Goal: Ask a question

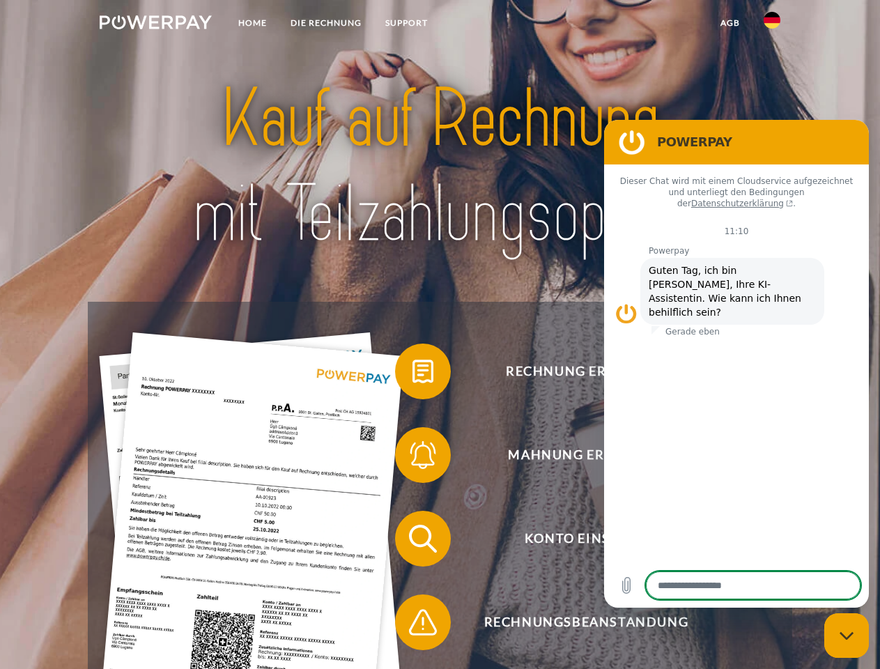
click at [155, 24] on img at bounding box center [156, 22] width 112 height 14
click at [772, 24] on img at bounding box center [772, 20] width 17 height 17
click at [730, 23] on link "agb" at bounding box center [730, 22] width 43 height 25
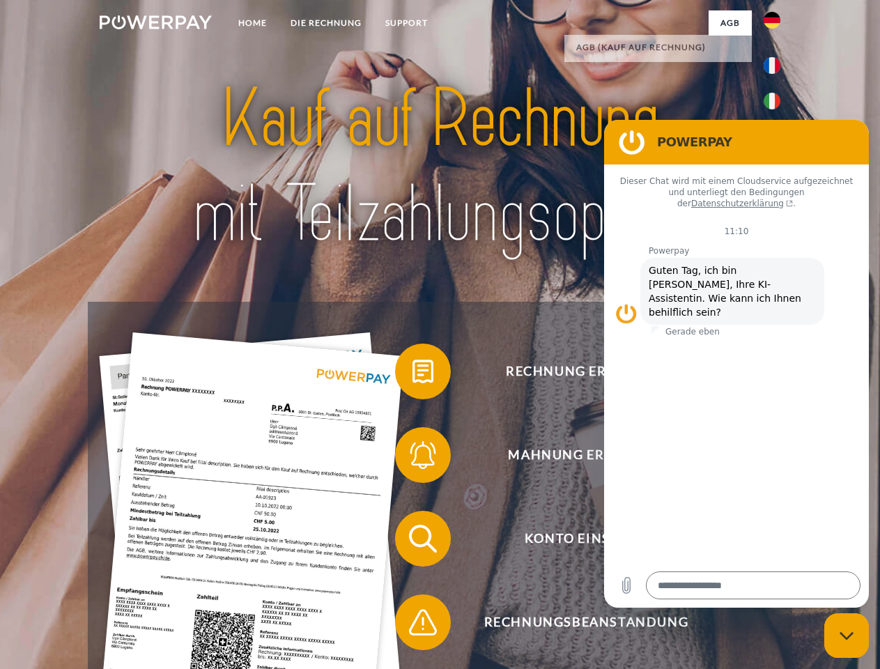
click at [413, 374] on span at bounding box center [402, 372] width 70 height 70
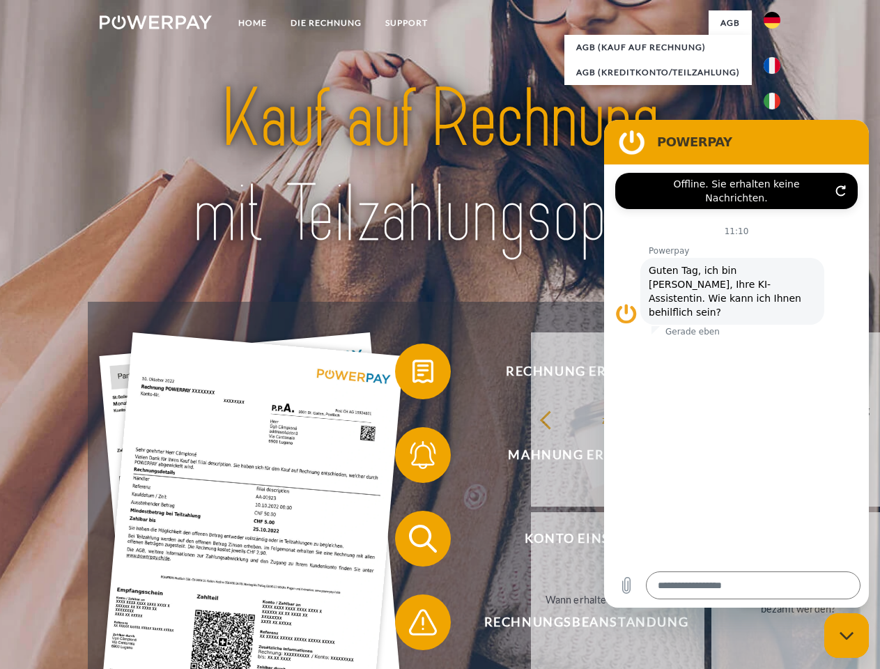
click at [413, 458] on span at bounding box center [402, 455] width 70 height 70
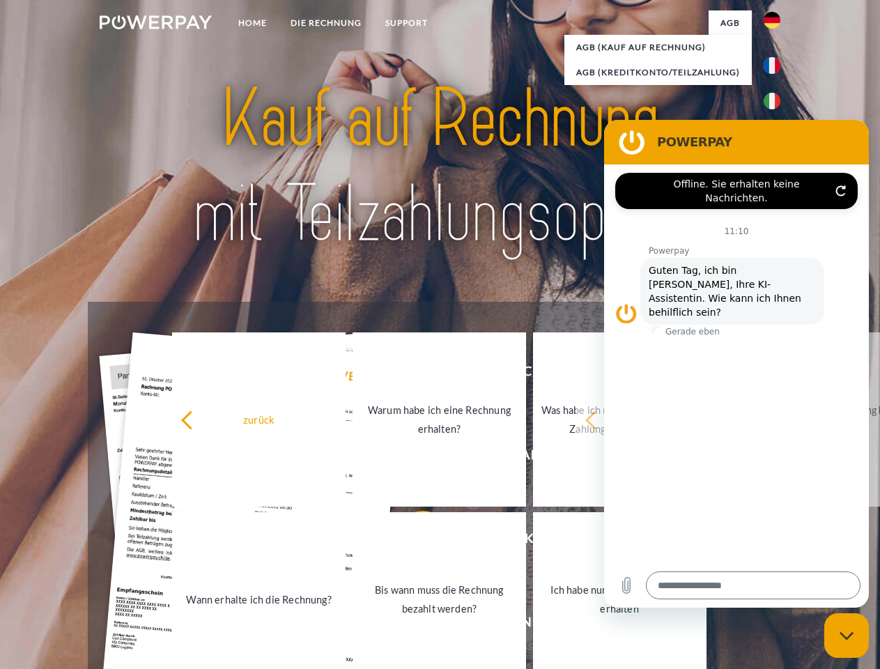
click at [413, 541] on link "Bis wann muss die Rechnung bezahlt werden?" at bounding box center [440, 599] width 174 height 174
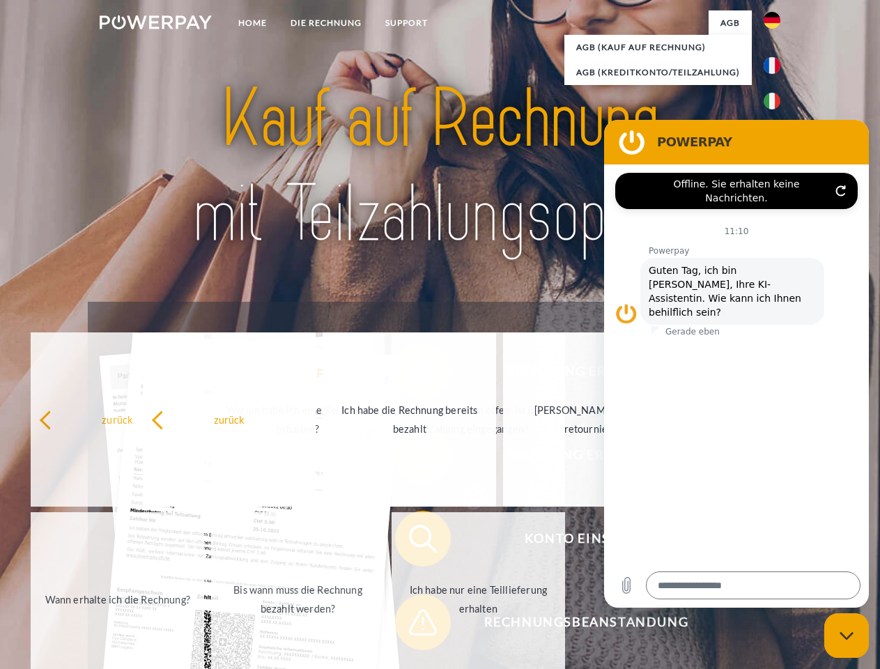
click at [413, 625] on link "Ich habe nur eine Teillieferung erhalten" at bounding box center [479, 599] width 174 height 174
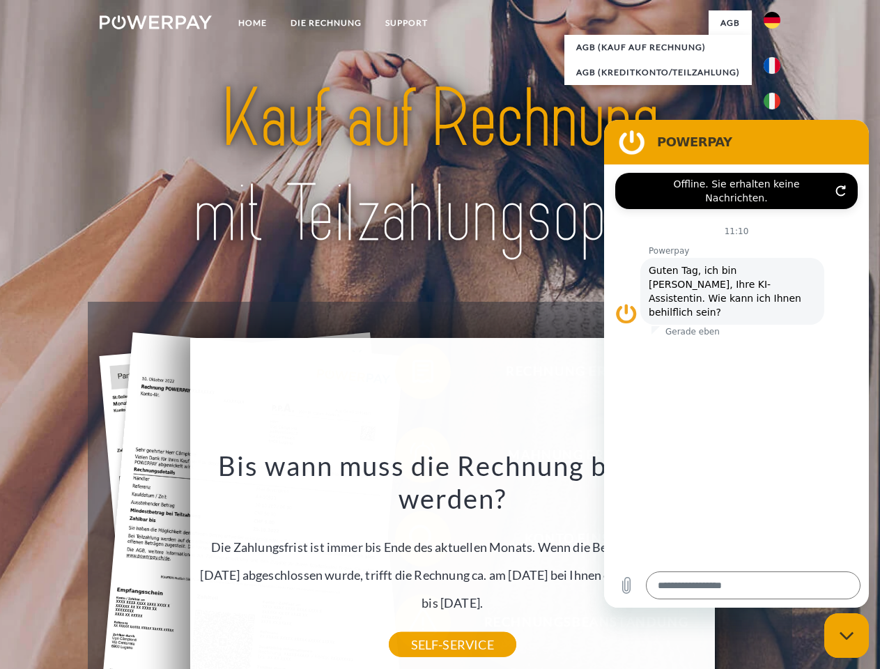
click at [847, 636] on icon "Messaging-Fenster schließen" at bounding box center [847, 635] width 15 height 9
type textarea "*"
